Goal: Navigation & Orientation: Find specific page/section

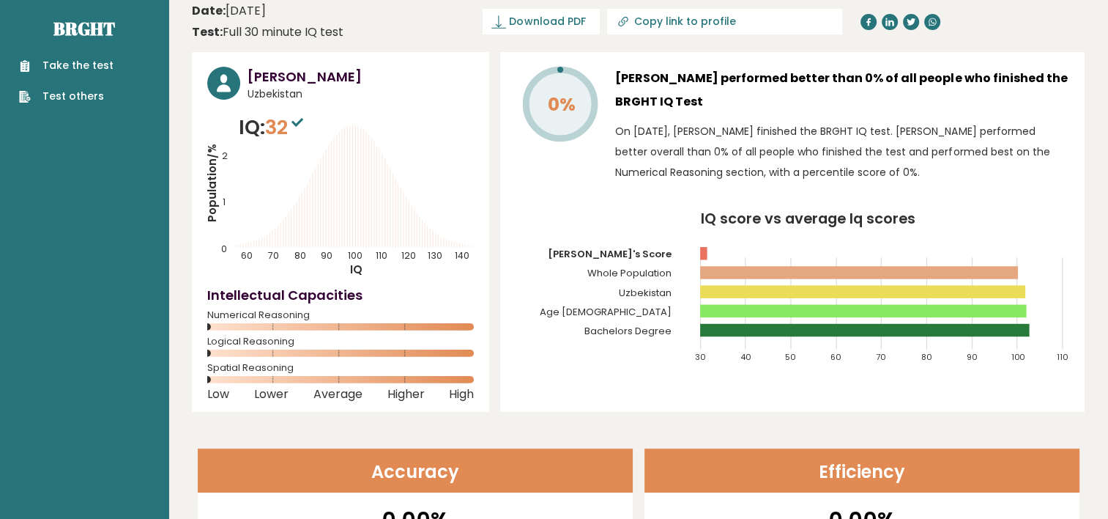
scroll to position [10, 0]
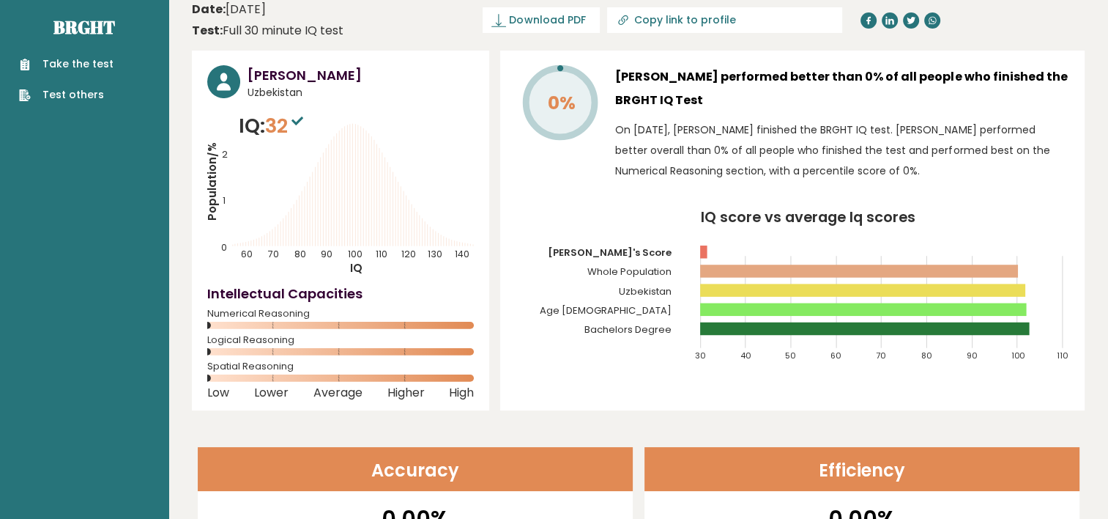
click at [536, 132] on icon "0%" at bounding box center [561, 103] width 78 height 78
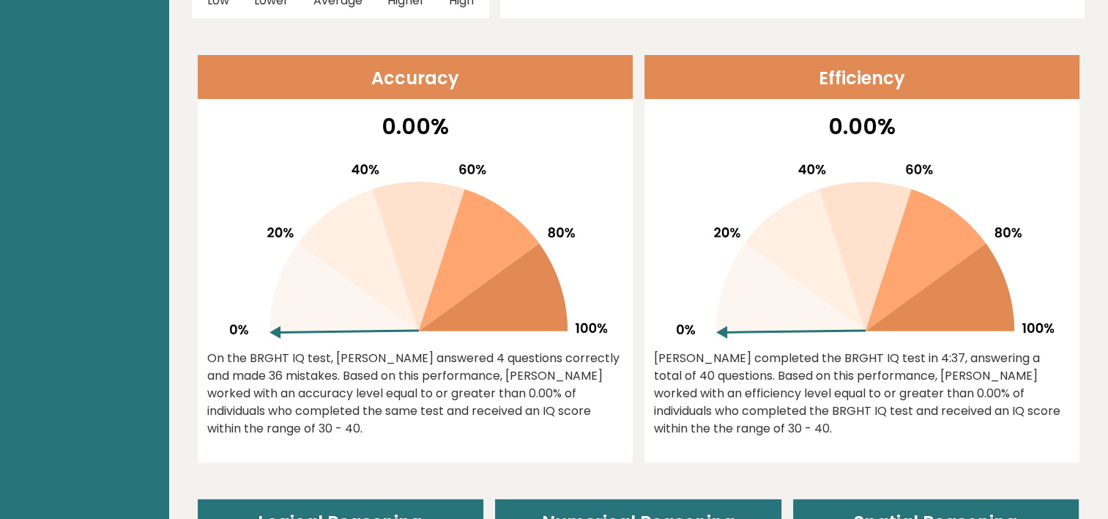
scroll to position [0, 0]
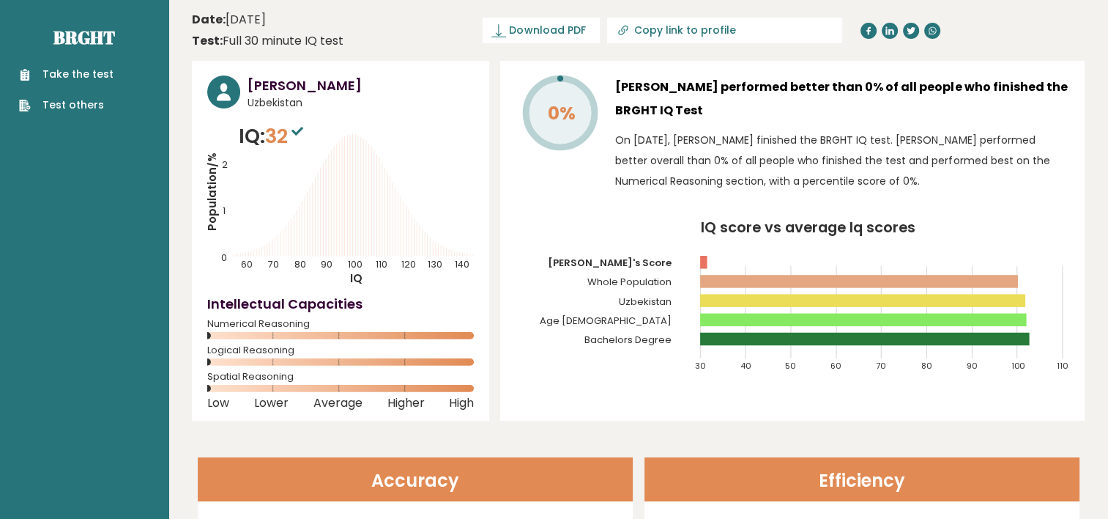
click at [94, 100] on link "Test others" at bounding box center [66, 104] width 95 height 15
